Goal: Navigation & Orientation: Go to known website

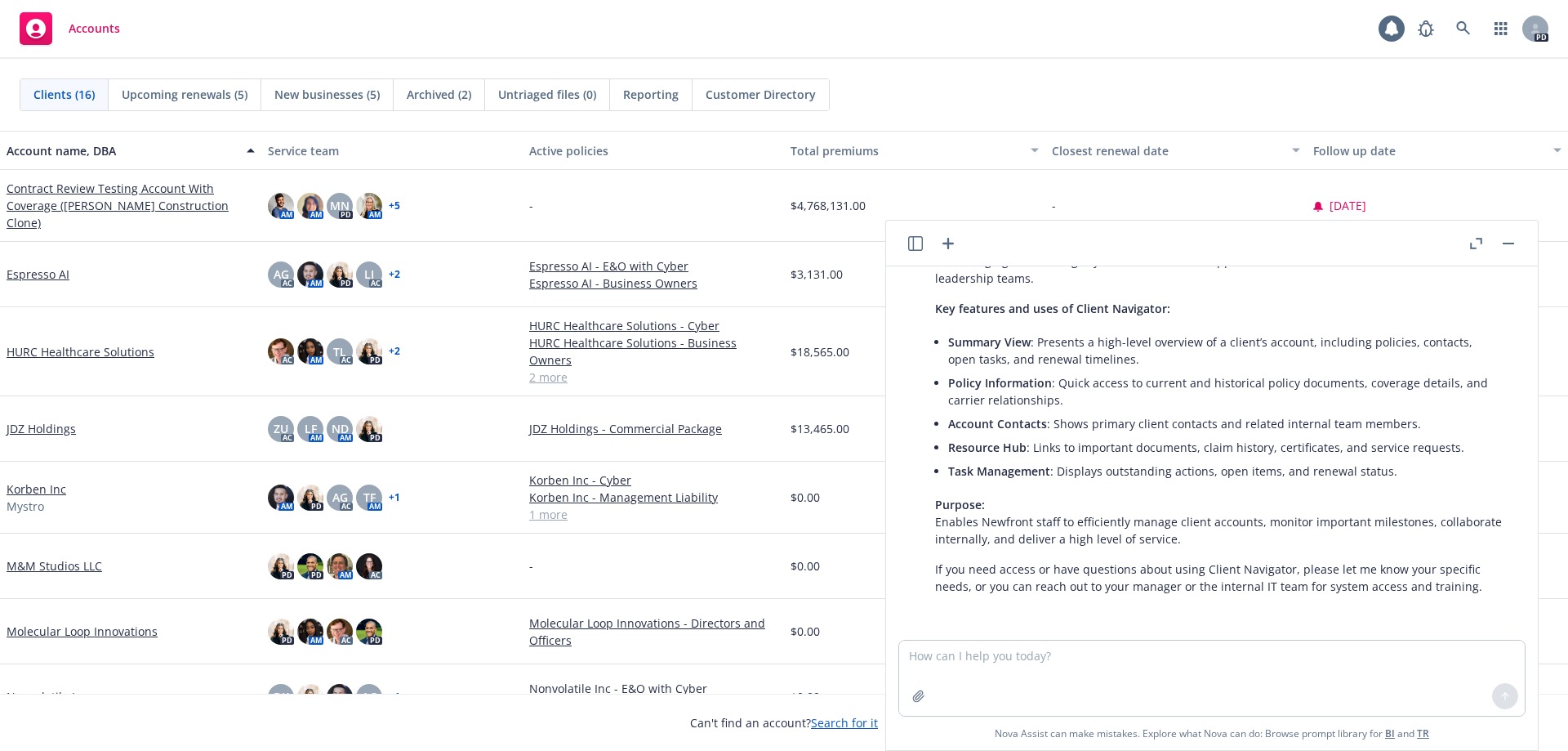
scroll to position [119, 0]
